Goal: Find specific page/section: Find specific page/section

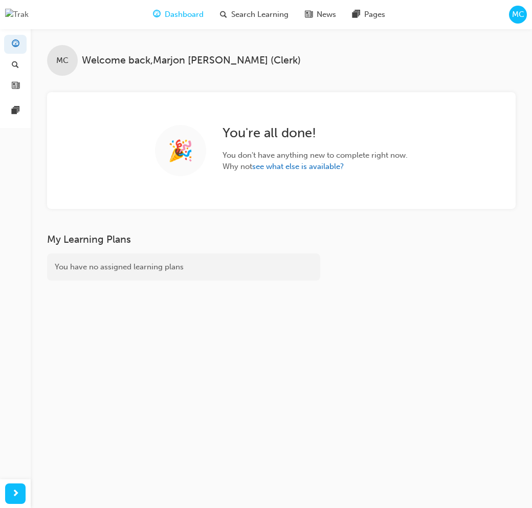
click at [521, 20] on div "MC" at bounding box center [518, 15] width 18 height 18
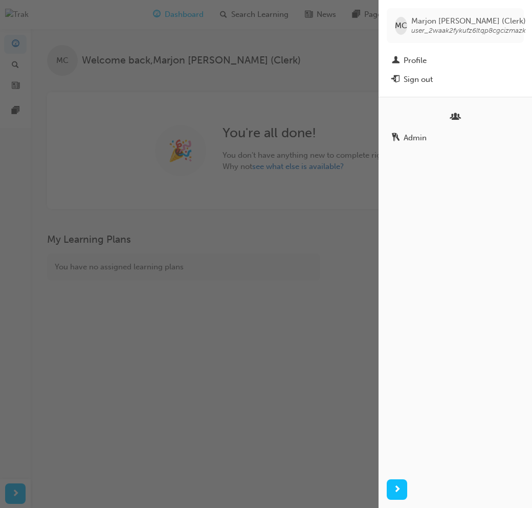
click at [520, 21] on span "Marjon Camba (Clerk)" at bounding box center [469, 20] width 115 height 9
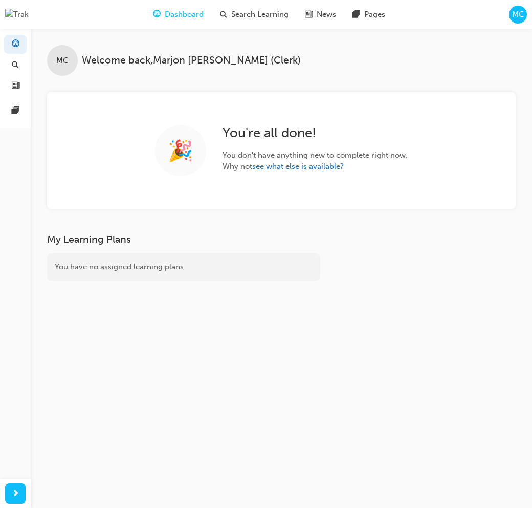
click at [520, 21] on div "MC" at bounding box center [518, 15] width 18 height 18
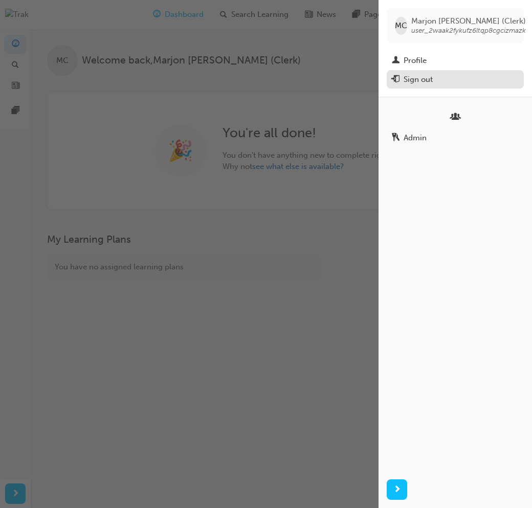
click at [415, 75] on div "Sign out" at bounding box center [418, 80] width 29 height 12
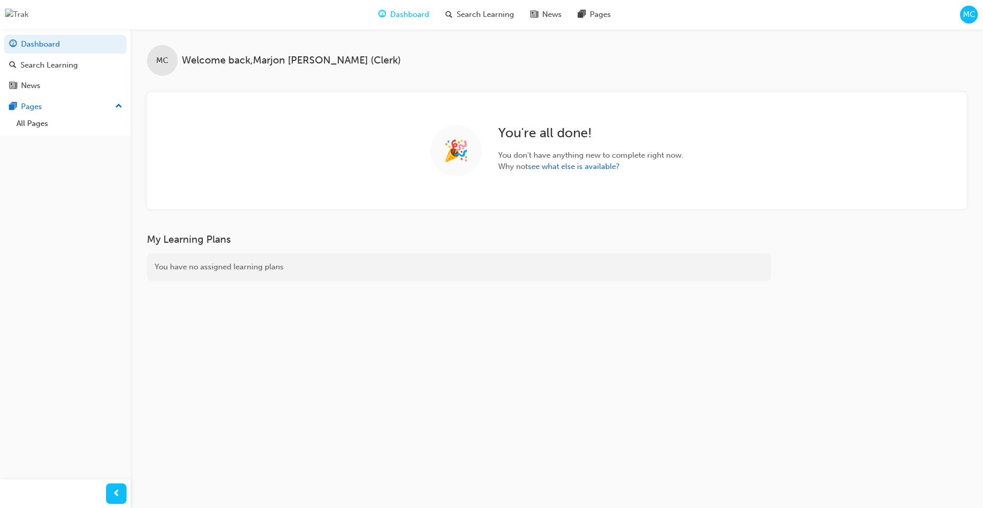
click at [964, 16] on span "MC" at bounding box center [969, 15] width 12 height 12
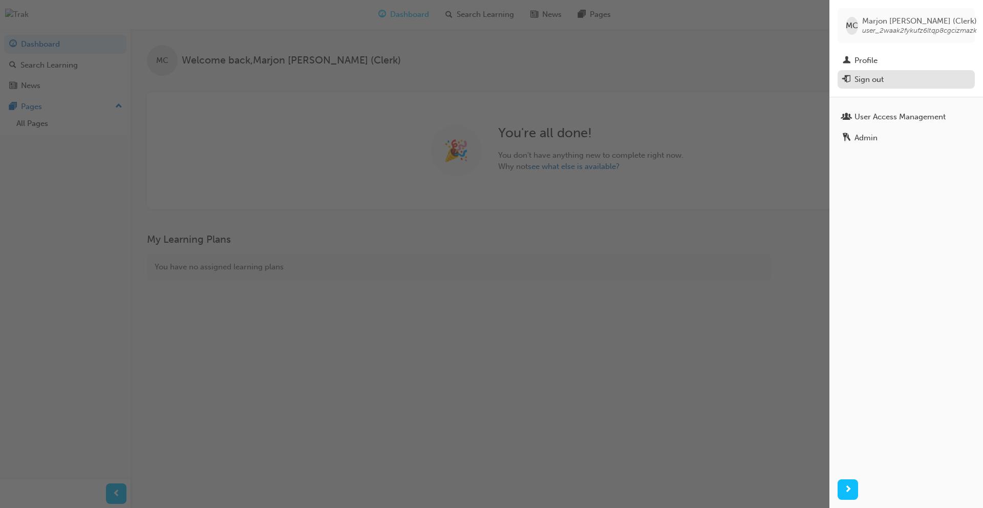
click at [875, 76] on div "Sign out" at bounding box center [868, 80] width 29 height 12
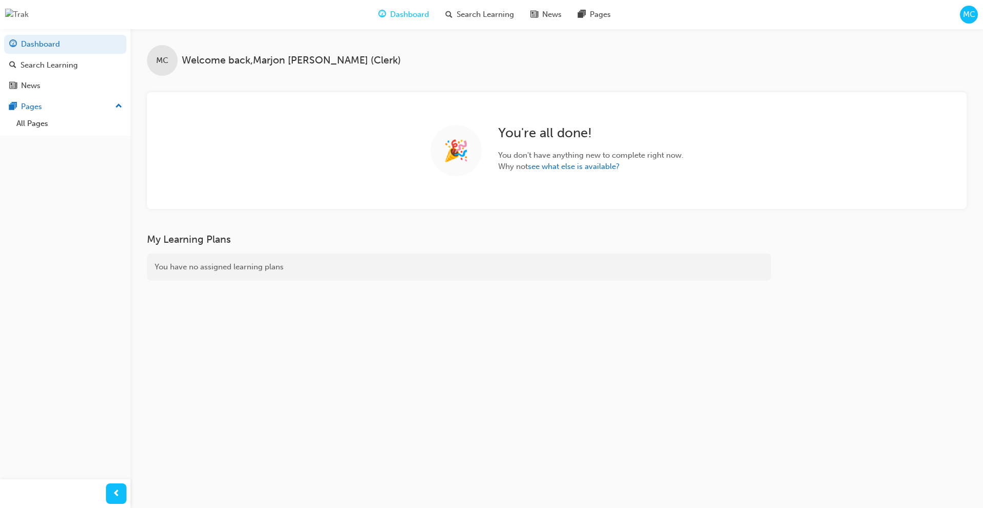
click at [961, 15] on div "MC" at bounding box center [969, 15] width 18 height 18
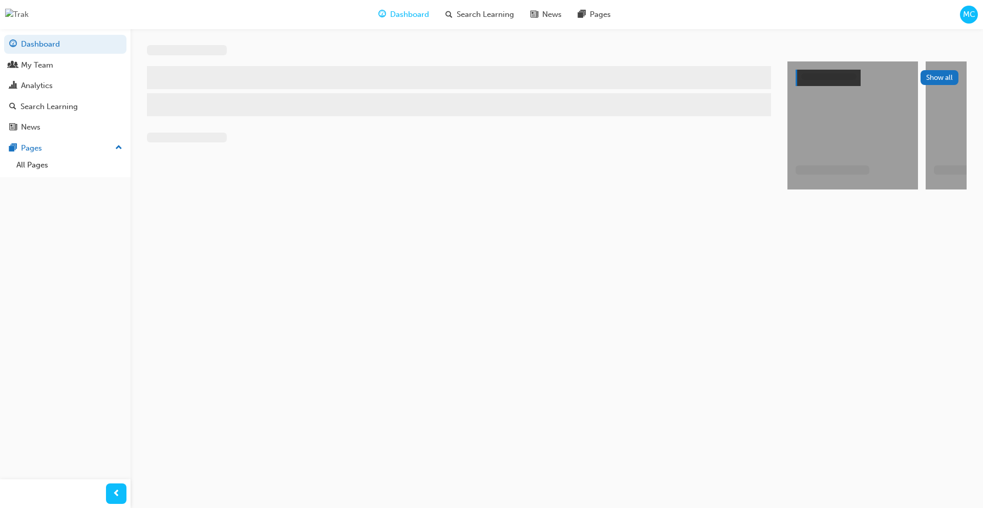
click at [963, 17] on span "MC" at bounding box center [969, 15] width 12 height 12
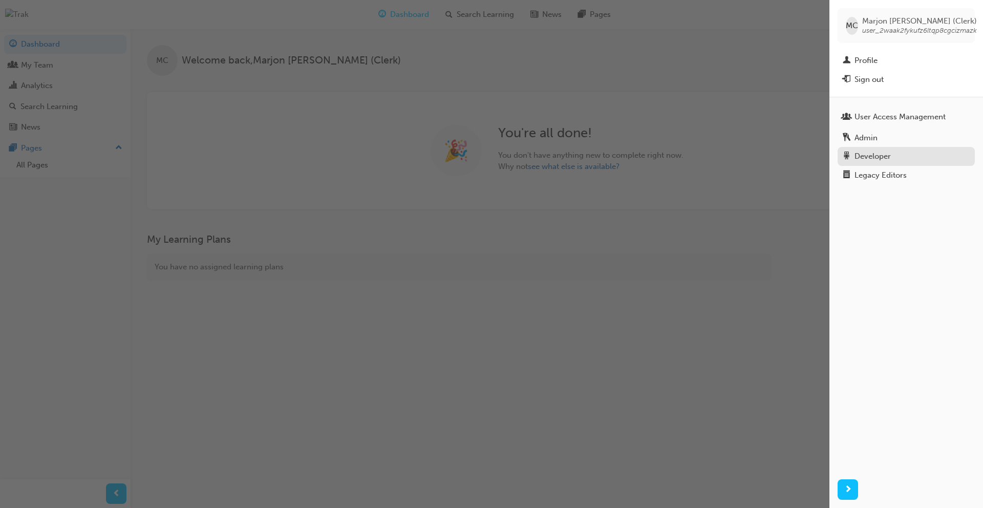
click at [867, 156] on div "Developer" at bounding box center [872, 157] width 36 height 12
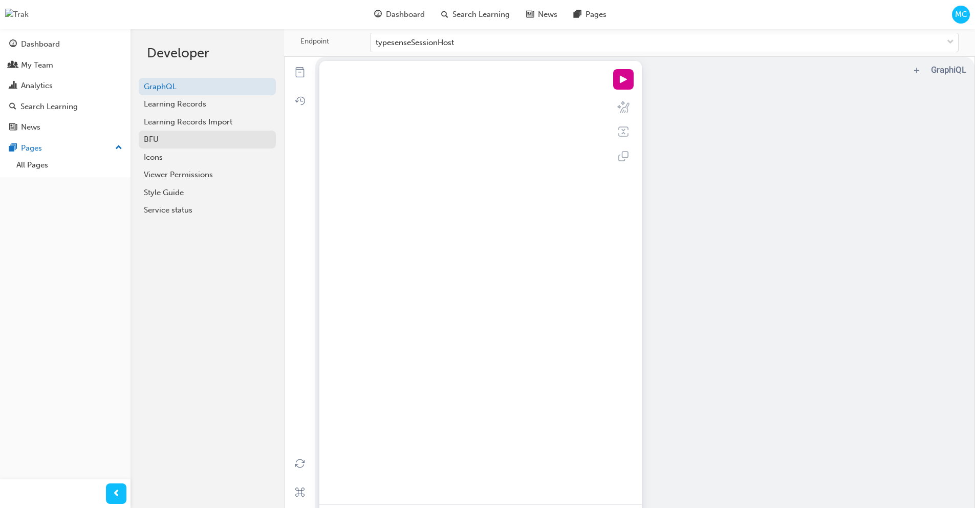
click at [184, 141] on div "BFU" at bounding box center [207, 140] width 127 height 12
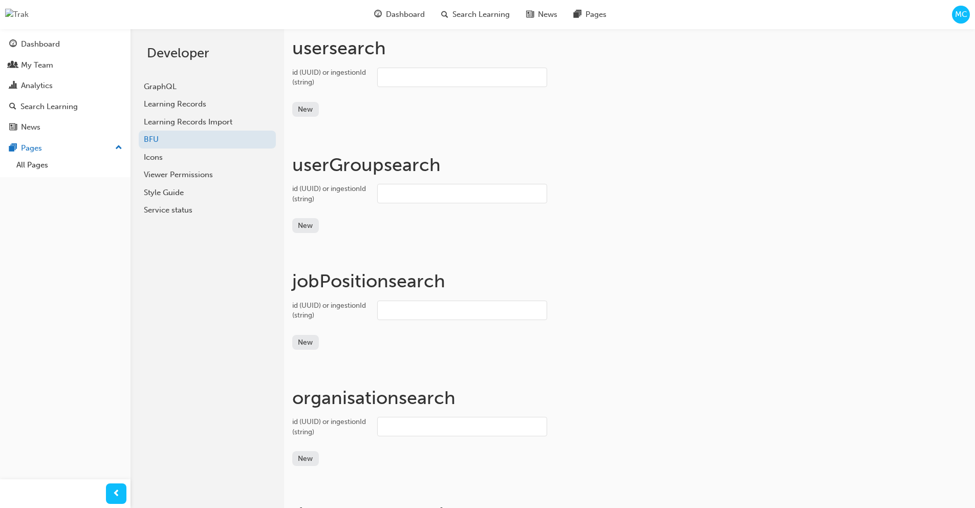
click at [409, 72] on input "id (UUID) or ingestionId (string)" at bounding box center [462, 77] width 170 height 19
paste input "user_31oG2ZffW1Nk1aexbBTJg41Y0eV"
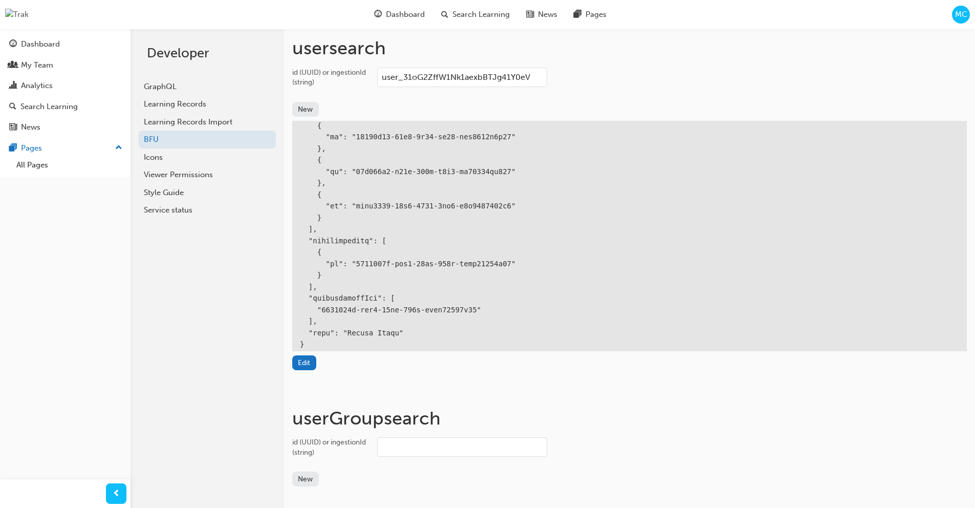
scroll to position [315, 0]
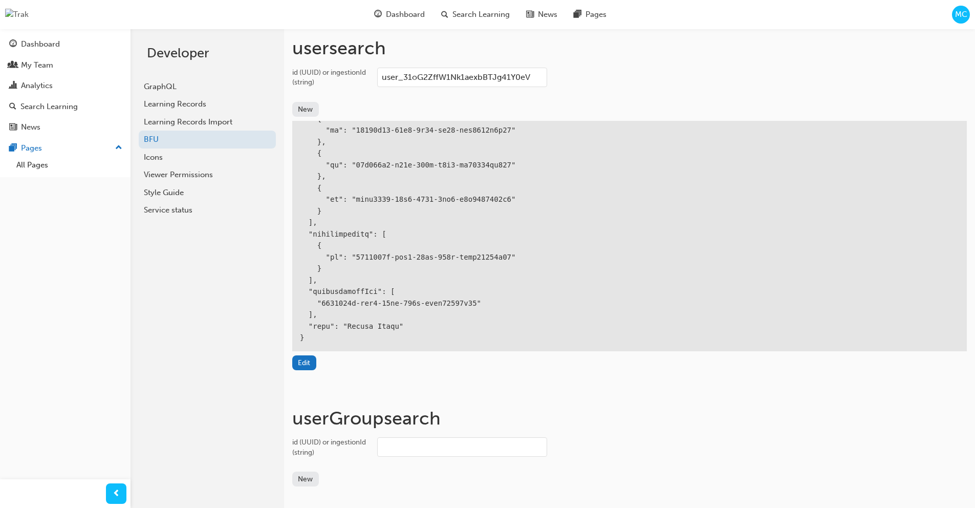
type input "user_31oG2ZffW1Nk1aexbBTJg41Y0eV"
